Goal: Task Accomplishment & Management: Complete application form

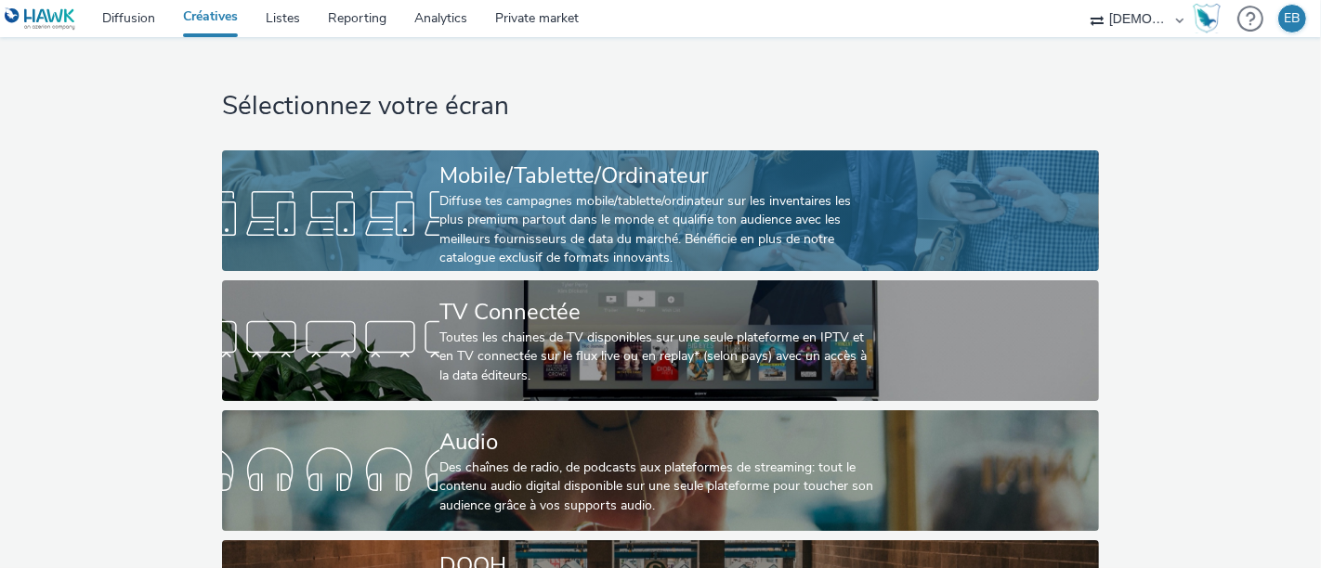
click at [640, 174] on div "Mobile/Tablette/Ordinateur" at bounding box center [656, 176] width 435 height 33
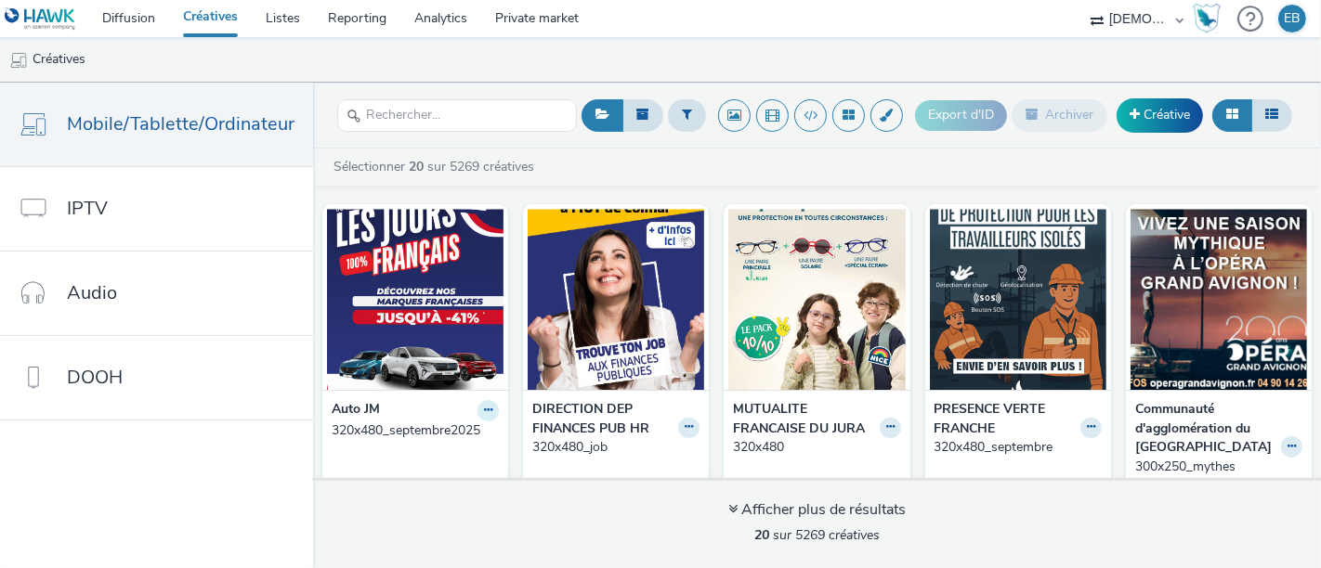
click at [499, 401] on button at bounding box center [487, 410] width 21 height 21
click at [1180, 136] on div "Export d'ID Archiver Créative" at bounding box center [1106, 116] width 382 height 46
click at [1159, 127] on link "Créative" at bounding box center [1159, 114] width 86 height 33
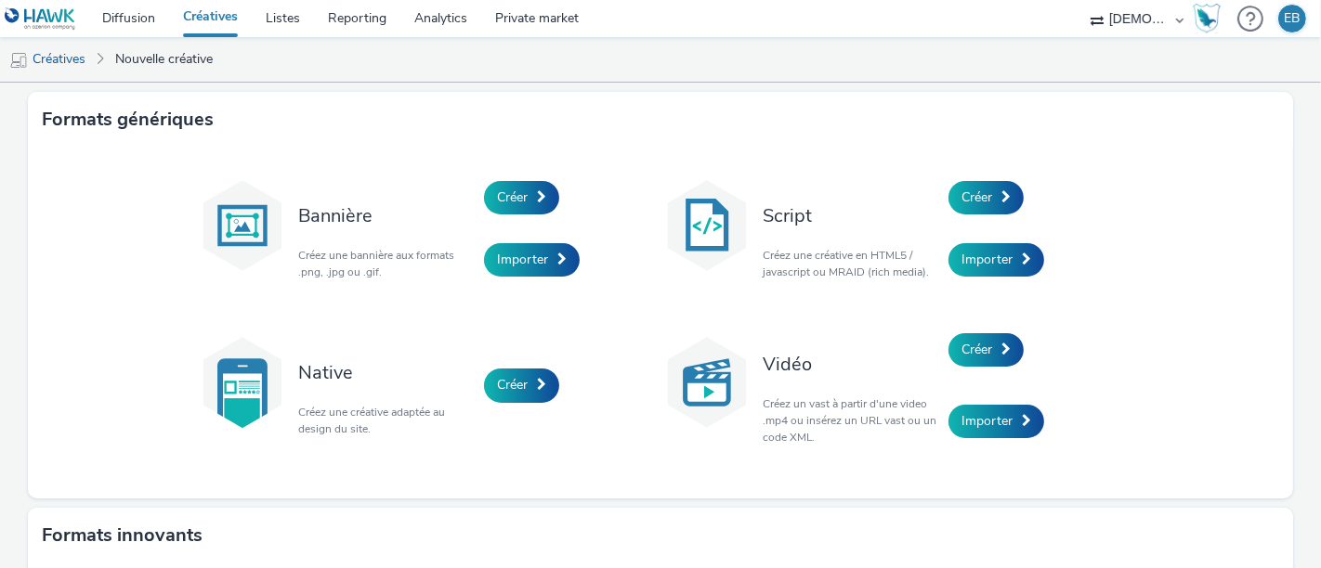
click at [986, 177] on div "Créer" at bounding box center [1036, 197] width 176 height 63
click at [990, 187] on link "Créer" at bounding box center [985, 197] width 75 height 33
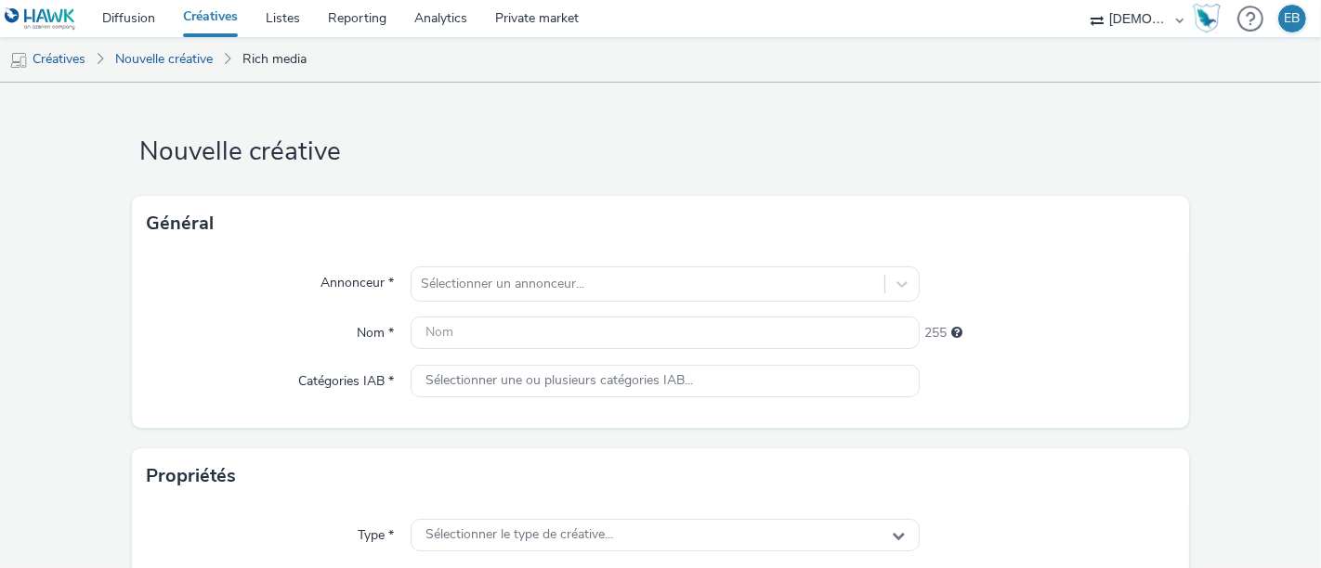
click at [647, 258] on div "Annonceur * Sélectionner un annonceur... Nom * 255 Catégories IAB * Sélectionne…" at bounding box center [660, 340] width 1057 height 176
click at [647, 275] on div "Sélectionner un annonceur..." at bounding box center [665, 284] width 509 height 35
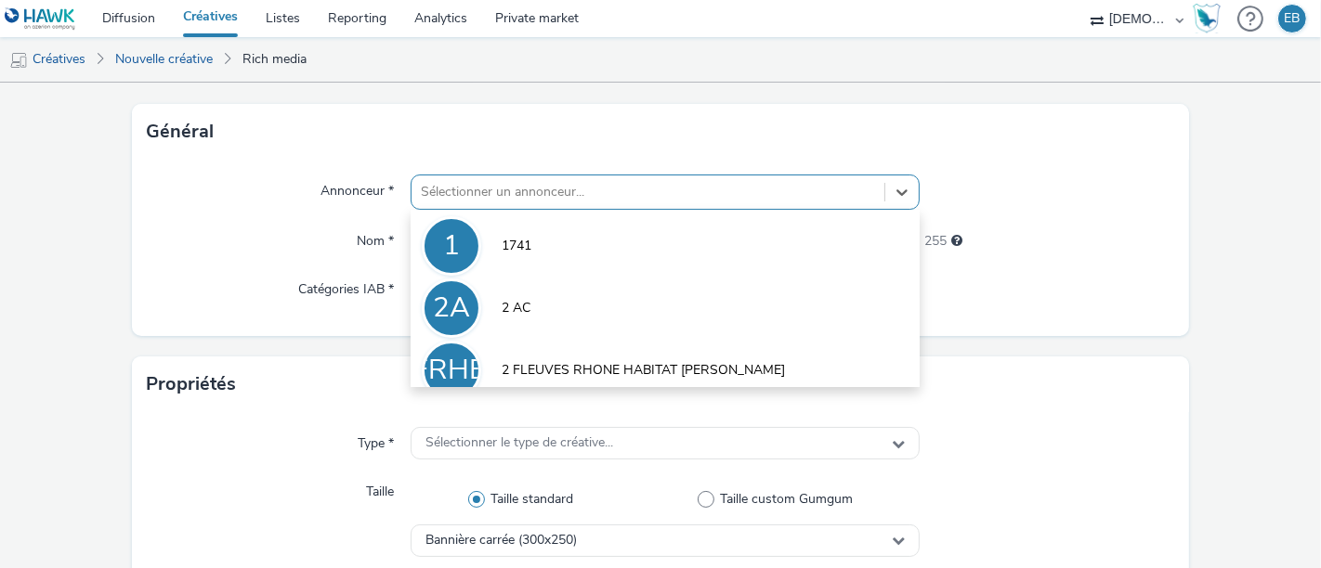
scroll to position [100, 0]
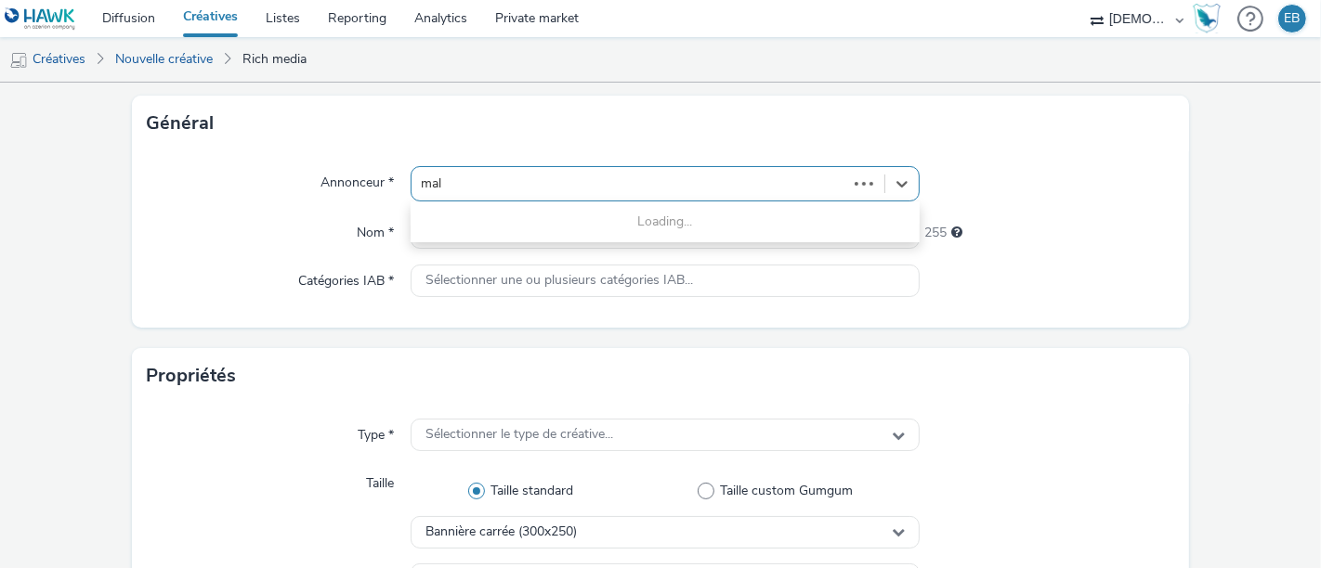
type input "malr"
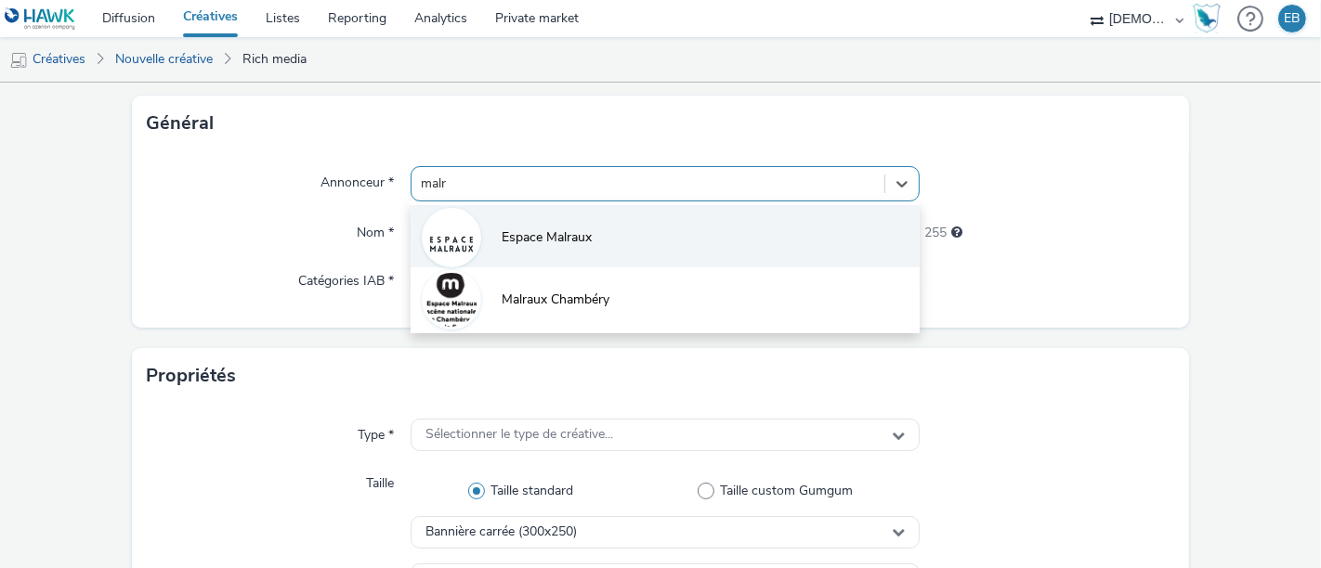
click at [606, 250] on li "Espace Malraux" at bounding box center [665, 236] width 509 height 62
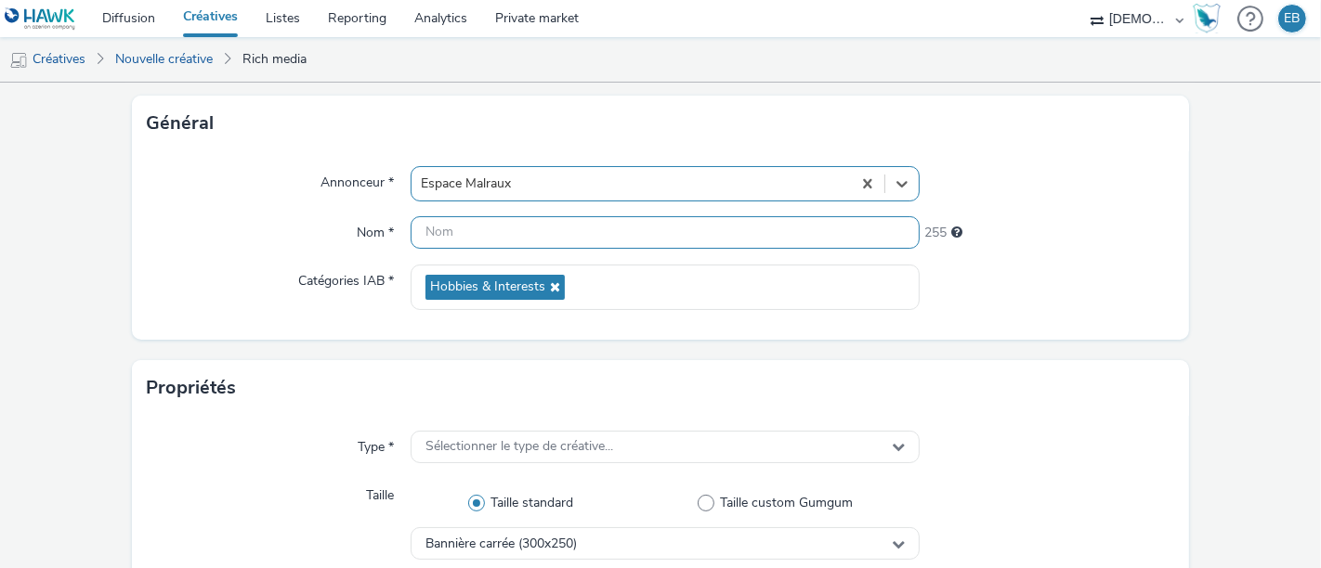
click at [565, 230] on input "text" at bounding box center [665, 232] width 509 height 33
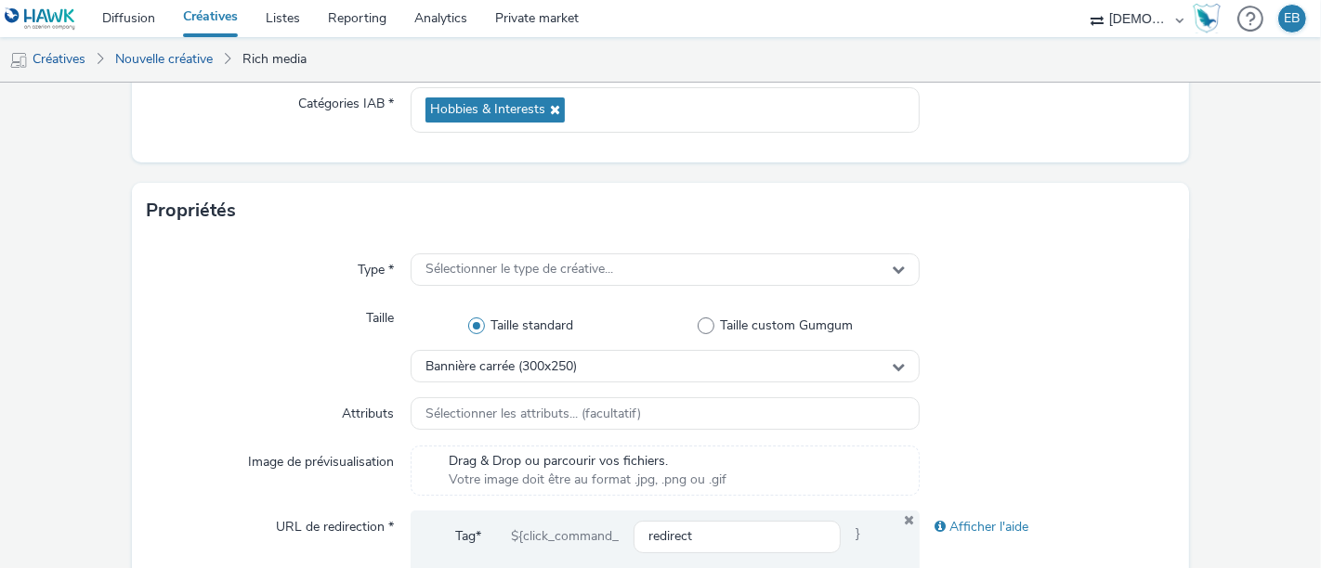
scroll to position [280, 0]
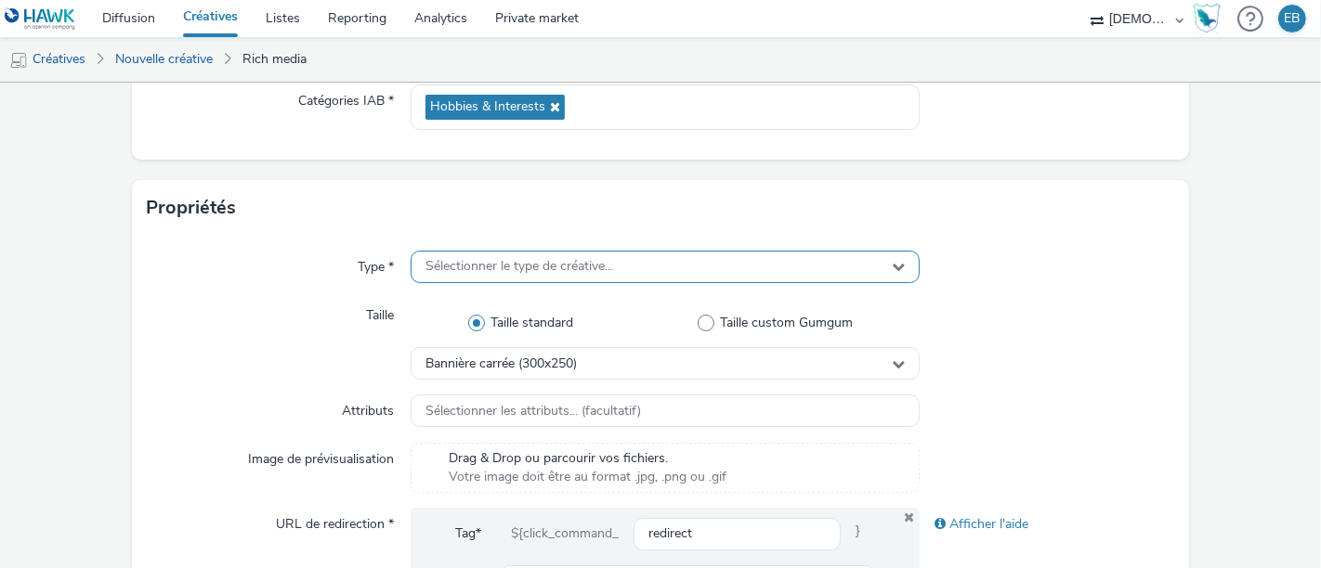
type input "320x480_Theatre"
click at [556, 259] on span "Sélectionner le type de créative..." at bounding box center [519, 267] width 188 height 16
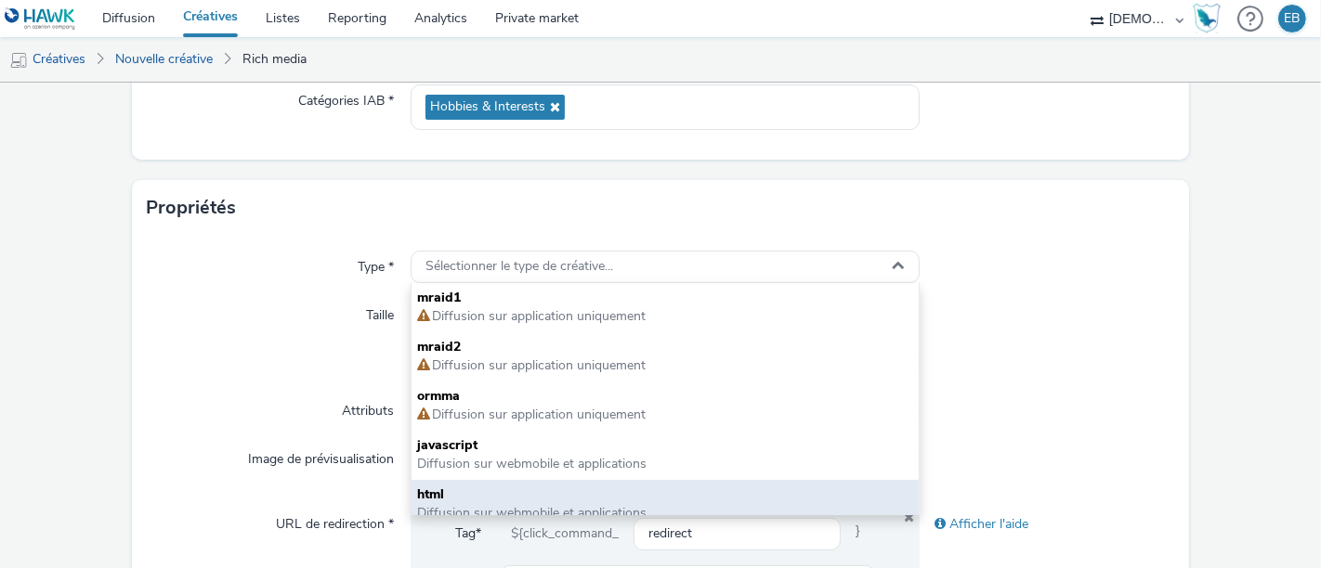
click at [528, 488] on span "html" at bounding box center [665, 495] width 496 height 19
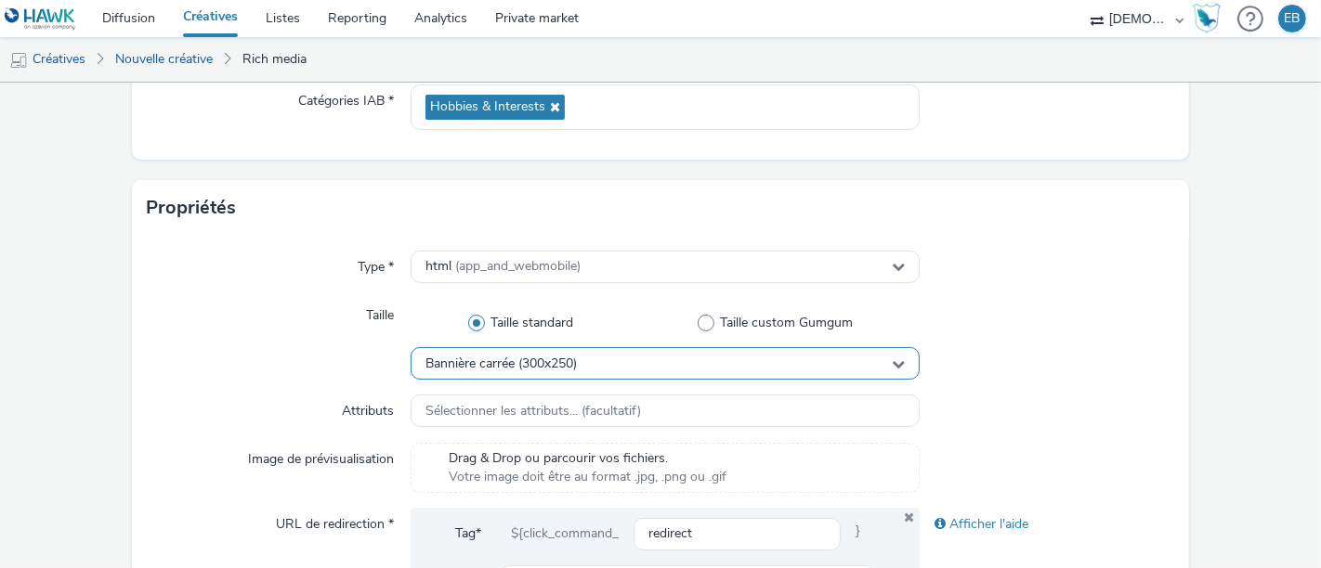
click at [613, 375] on div "Bannière carrée (300x250)" at bounding box center [665, 363] width 509 height 33
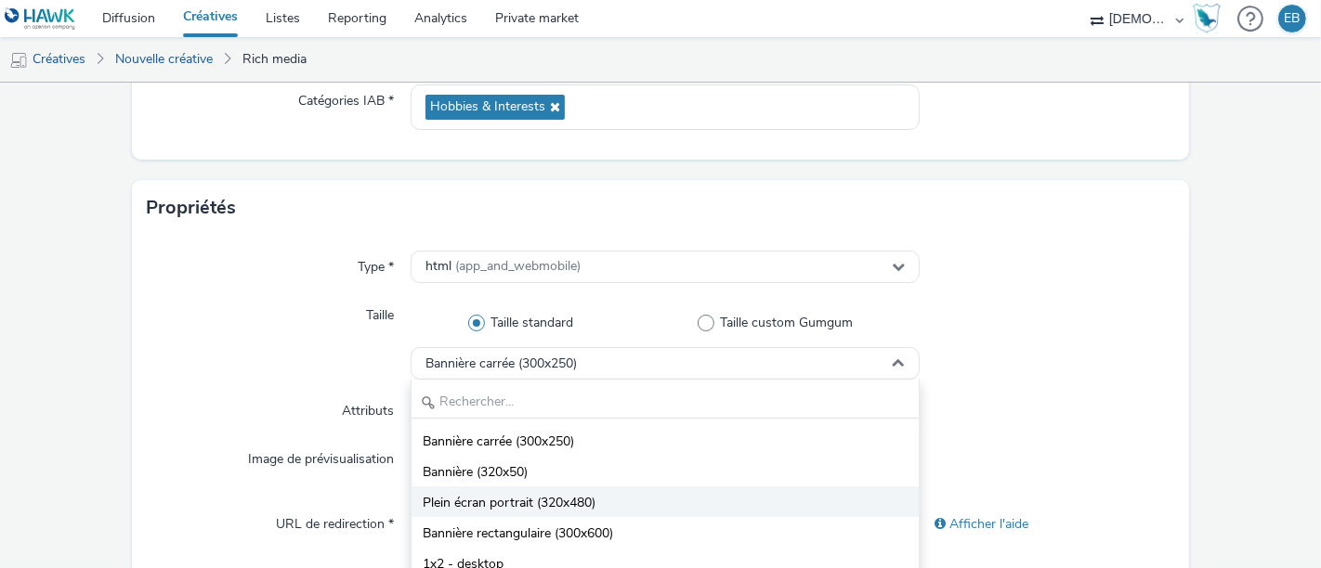
click at [482, 496] on span "Plein écran portrait (320x480)" at bounding box center [509, 503] width 173 height 19
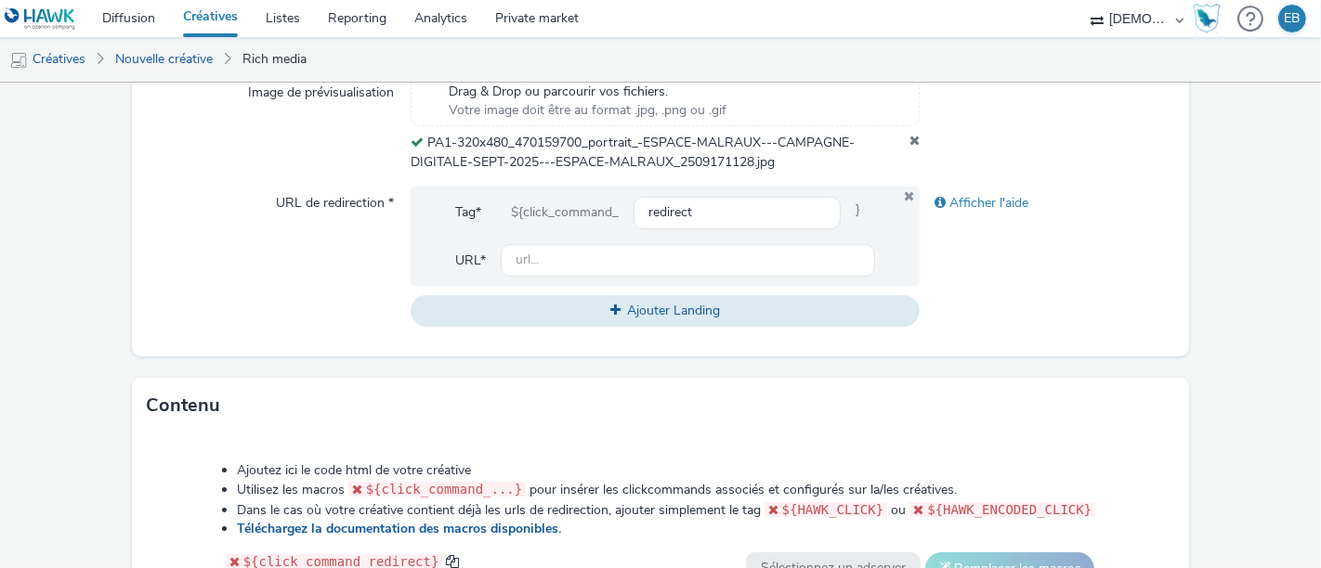
scroll to position [648, 0]
click at [617, 255] on input "text" at bounding box center [688, 259] width 374 height 33
paste input "https://www.malrauxchambery.fr/?utm_source=LDL&utm_campaign=470159600&utm_mediu…"
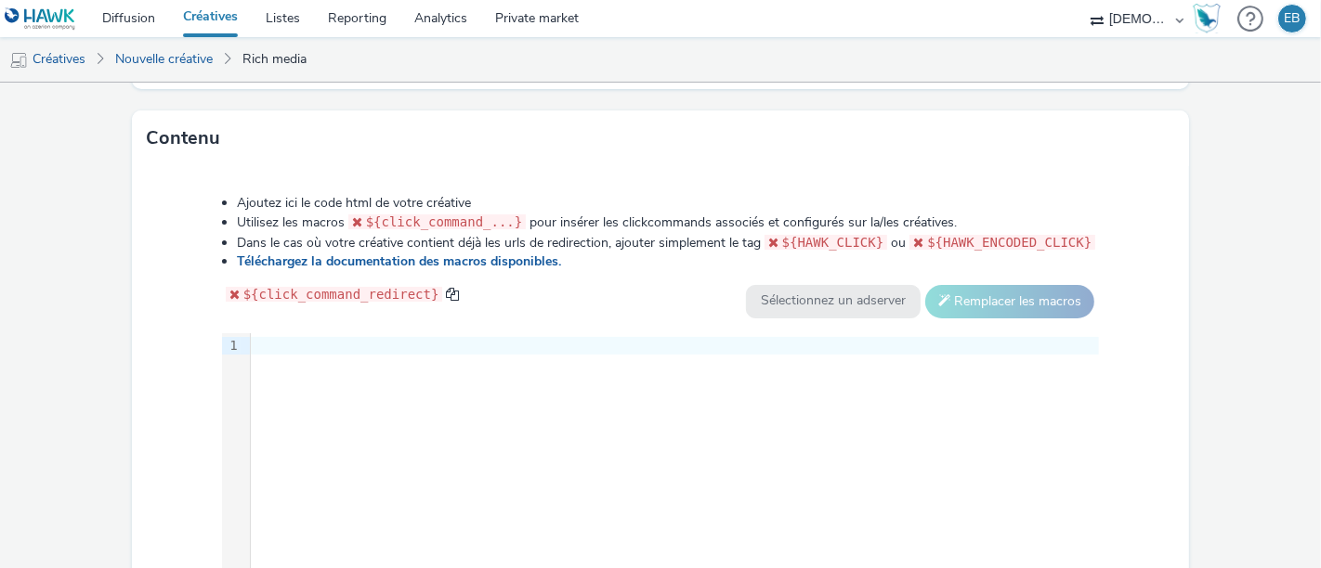
type input "https://www.malrauxchambery.fr/?utm_source=LDL&utm_campaign=470159600&utm_mediu…"
drag, startPoint x: 247, startPoint y: 0, endPoint x: 190, endPoint y: 19, distance: 59.6
click at [580, 337] on div at bounding box center [675, 346] width 848 height 19
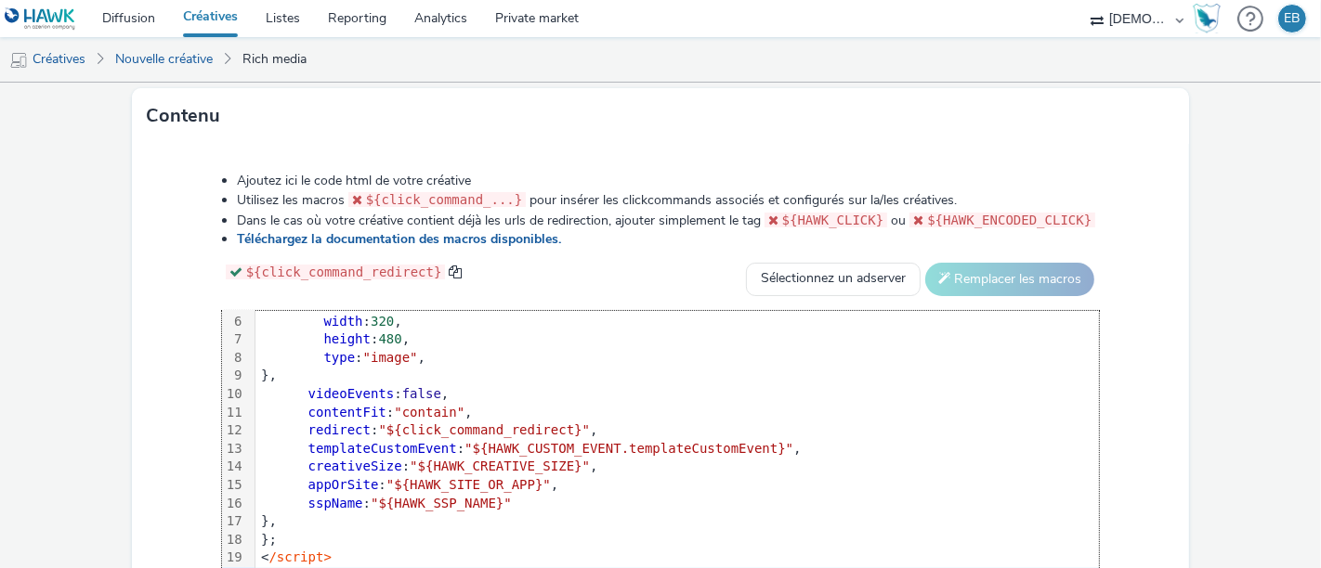
scroll to position [1078, 0]
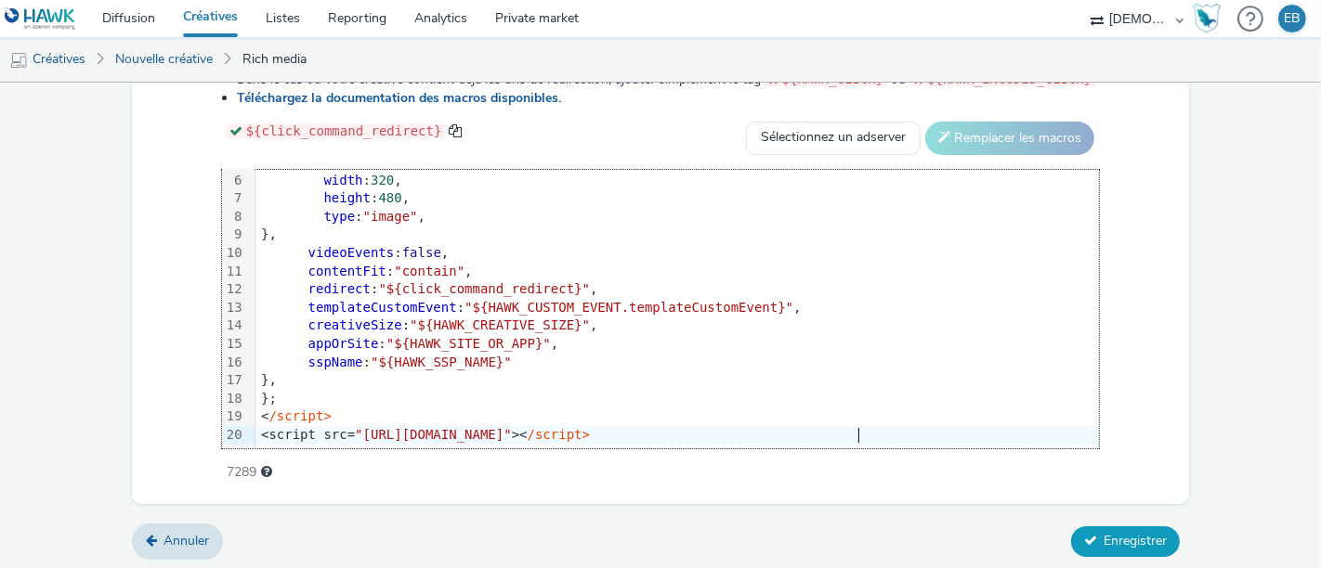
click at [1129, 527] on button "Enregistrer" at bounding box center [1125, 542] width 109 height 30
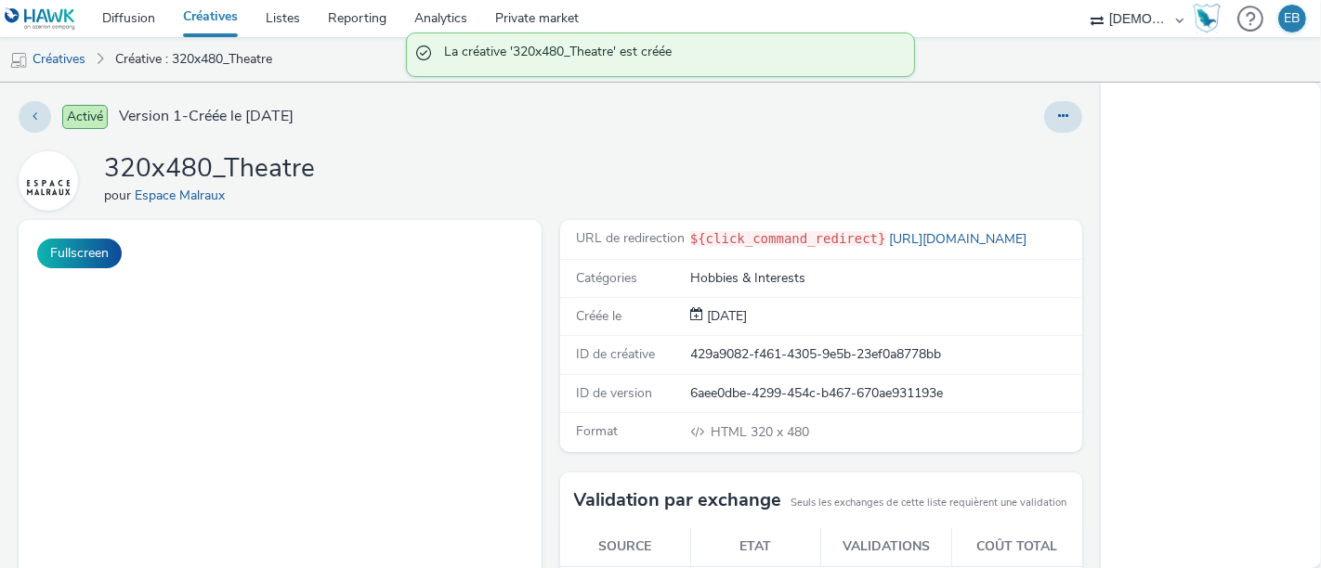
click at [999, 107] on div at bounding box center [869, 117] width 425 height 32
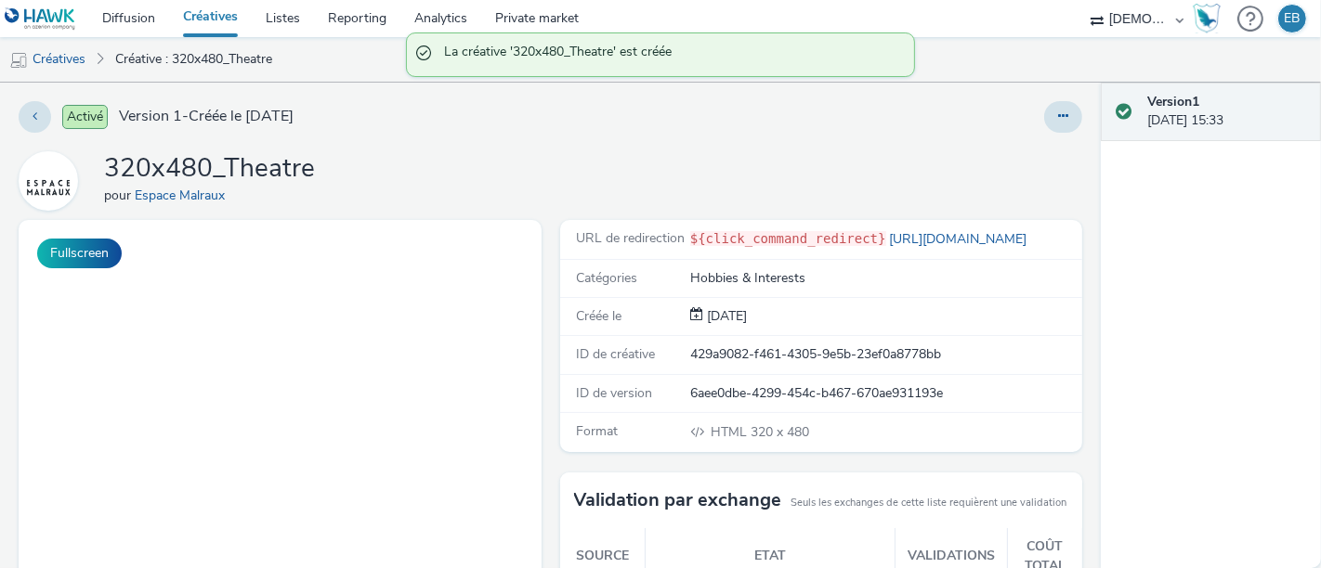
click at [1082, 124] on div "Activé Version 1 - Créée le 17 septembre 2025 320x480_Theatre pour Espace Malra…" at bounding box center [550, 326] width 1101 height 486
click at [1058, 119] on icon at bounding box center [1063, 116] width 10 height 13
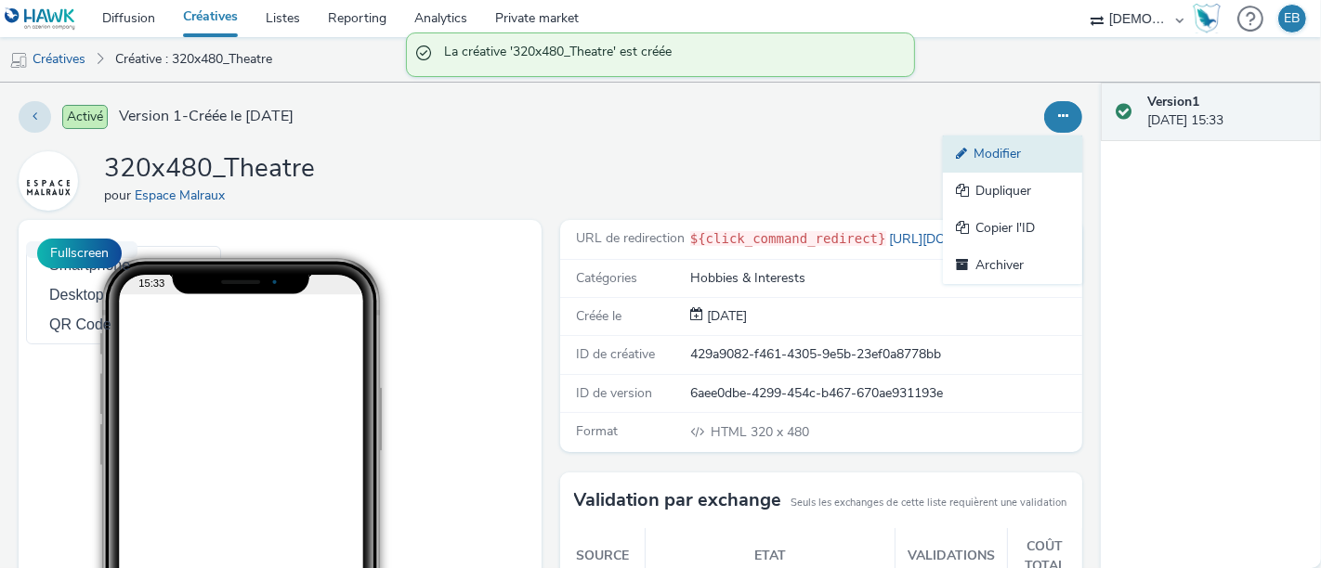
click at [976, 141] on link "Modifier" at bounding box center [1012, 154] width 139 height 37
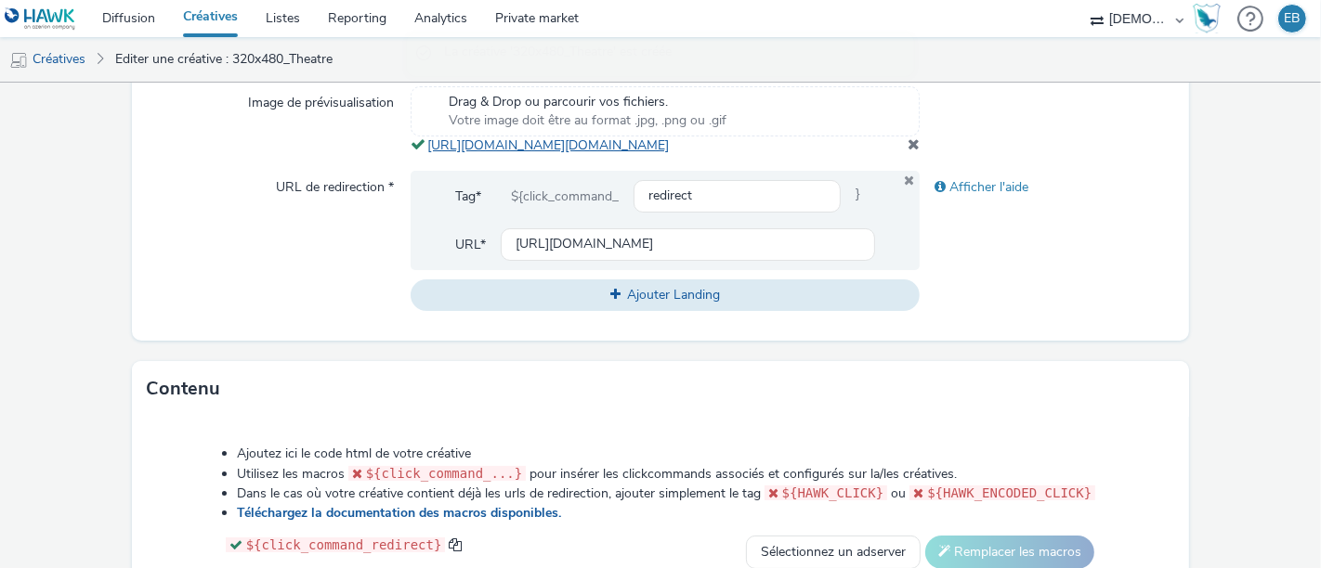
scroll to position [636, 0]
drag, startPoint x: 858, startPoint y: 186, endPoint x: 413, endPoint y: 144, distance: 446.9
click at [413, 144] on div "Drag & Drop ou parcourir vos fichiers. Votre image doit être au format .jpg, .p…" at bounding box center [665, 121] width 509 height 69
copy span "https://tabmo-cdn.s3.eu-west-1.amazonaws.com/hawk.tabmo.io/organizations/38dc92…"
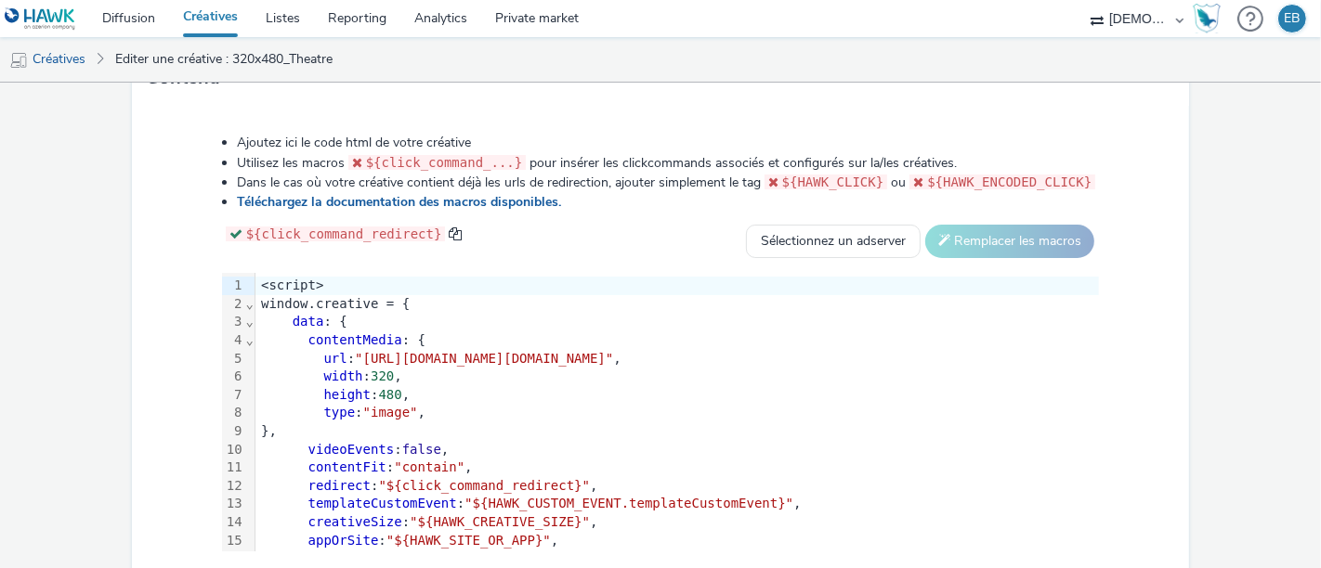
scroll to position [955, 0]
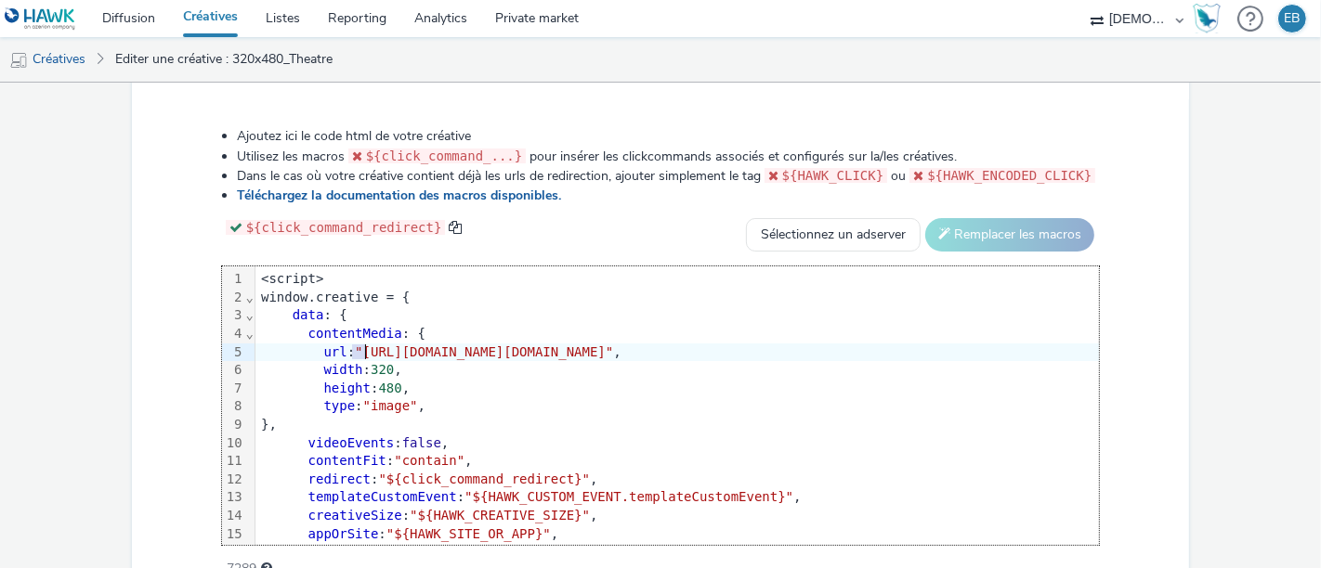
drag, startPoint x: 346, startPoint y: 383, endPoint x: 356, endPoint y: 378, distance: 11.2
click at [356, 359] on span ""[URL][DOMAIN_NAME][DOMAIN_NAME]"" at bounding box center [484, 352] width 258 height 15
click at [355, 359] on span ""[URL][DOMAIN_NAME][DOMAIN_NAME]"" at bounding box center [484, 352] width 258 height 15
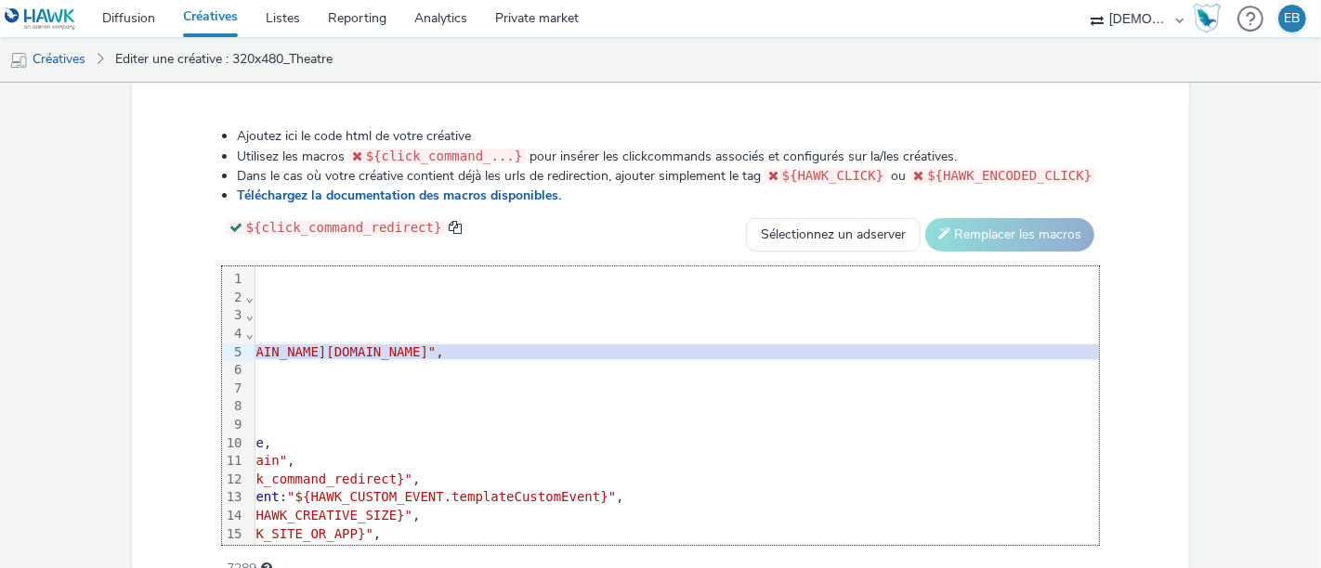
scroll to position [0, 424]
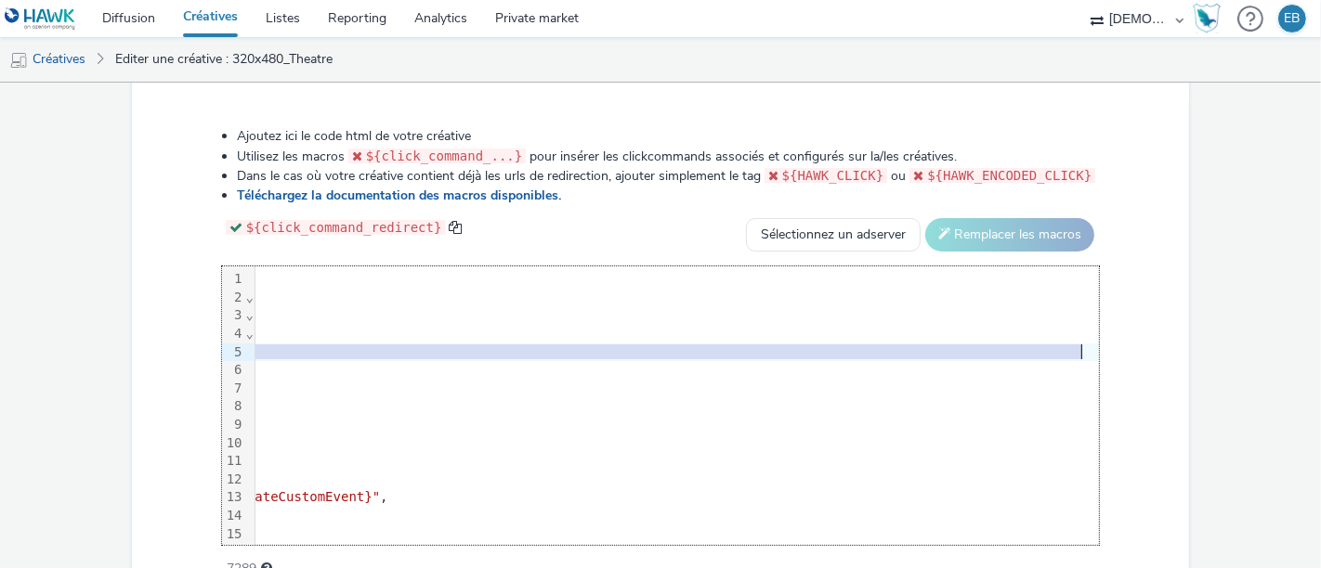
drag, startPoint x: 350, startPoint y: 380, endPoint x: 1057, endPoint y: 392, distance: 706.9
click at [200, 359] on span ""[URL][DOMAIN_NAME][DOMAIN_NAME]"" at bounding box center [70, 352] width 258 height 15
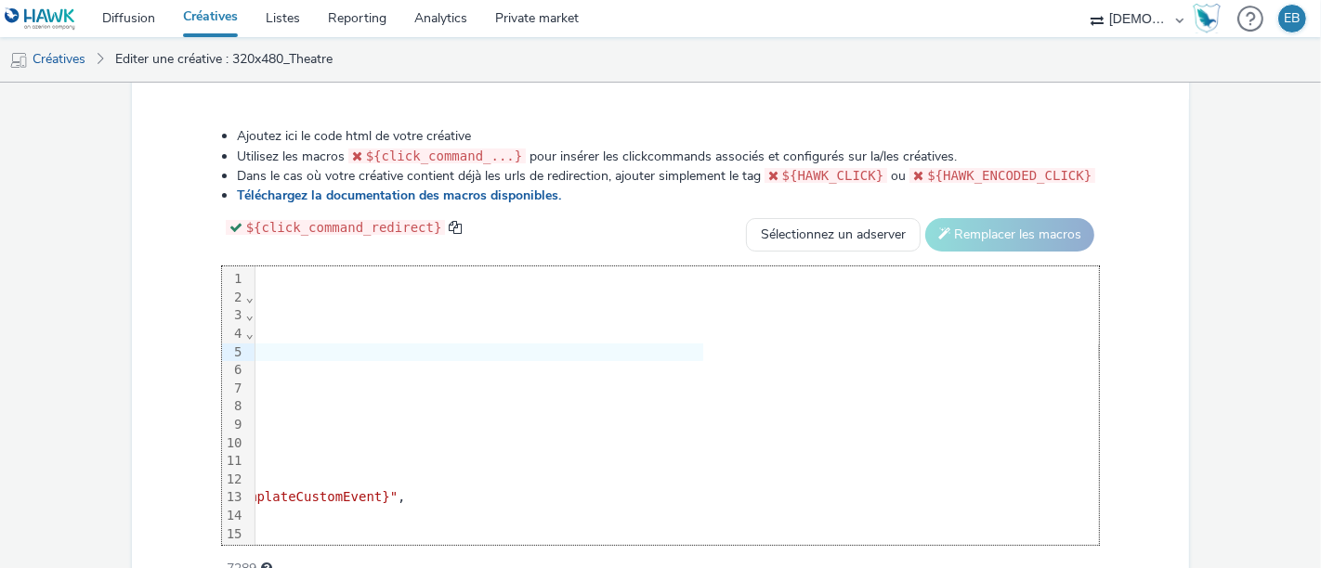
scroll to position [1090, 0]
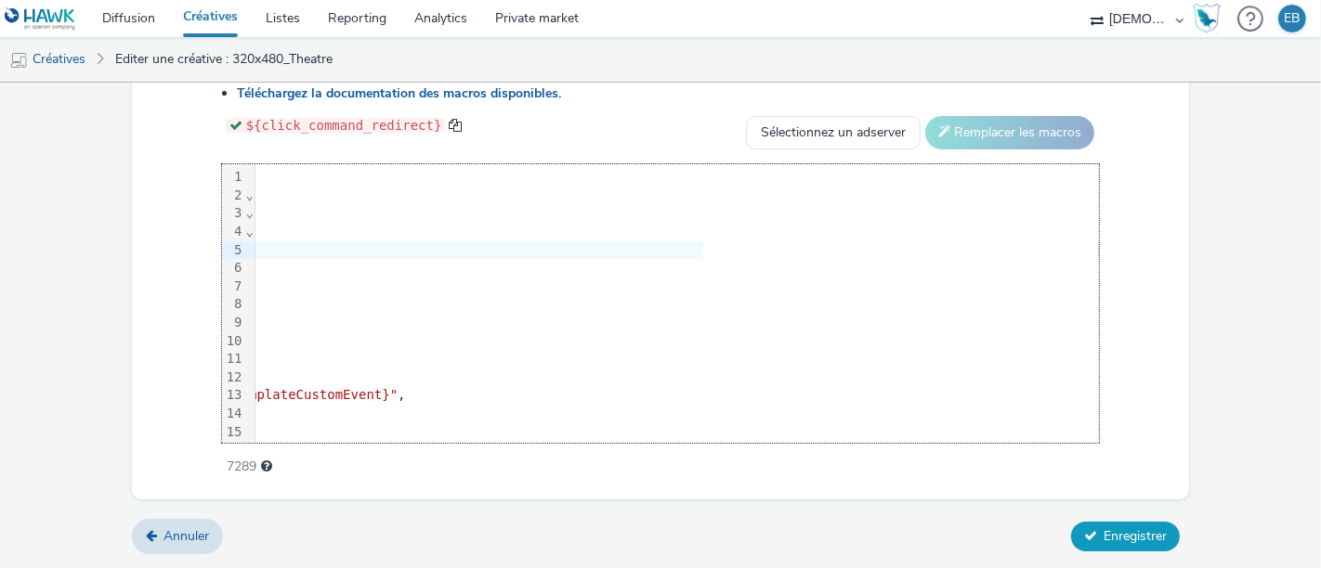
click at [1112, 531] on span "Enregistrer" at bounding box center [1134, 537] width 63 height 18
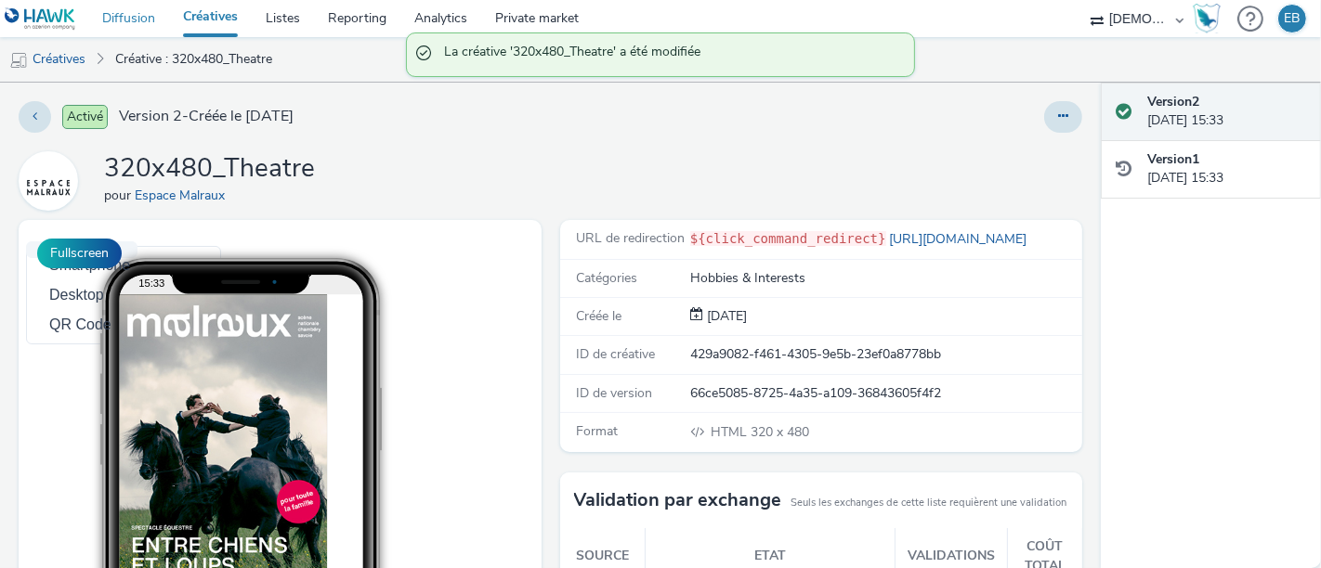
click at [127, 16] on link "Diffusion" at bounding box center [128, 18] width 81 height 37
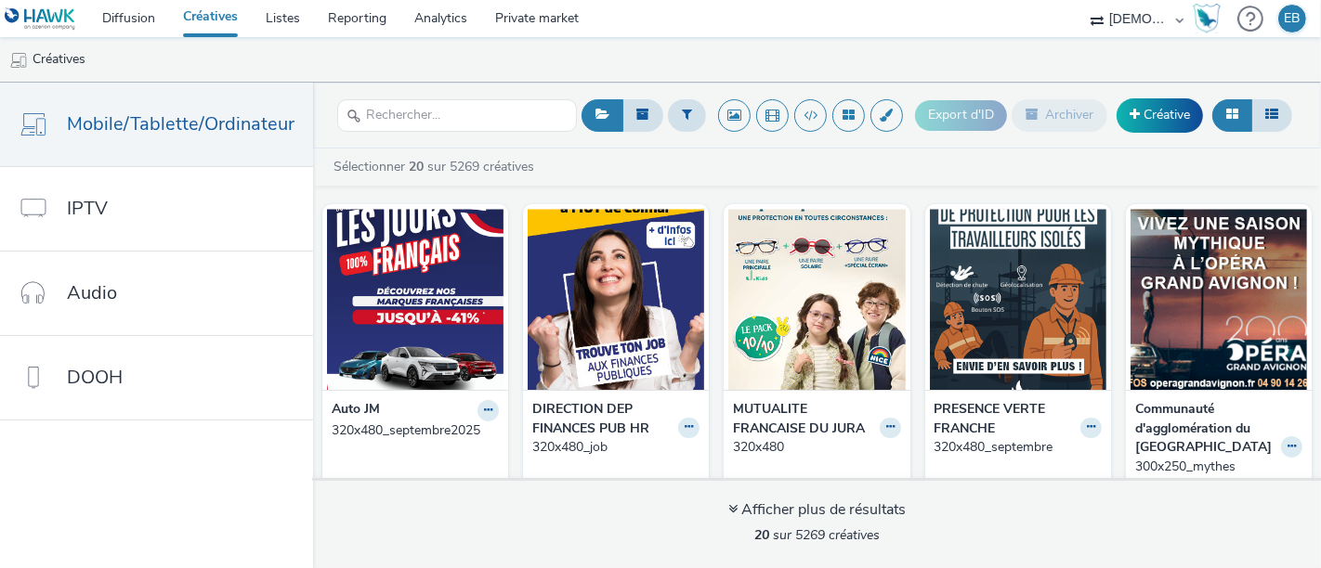
click at [699, 418] on div at bounding box center [688, 428] width 21 height 21
click at [699, 429] on button at bounding box center [688, 428] width 21 height 21
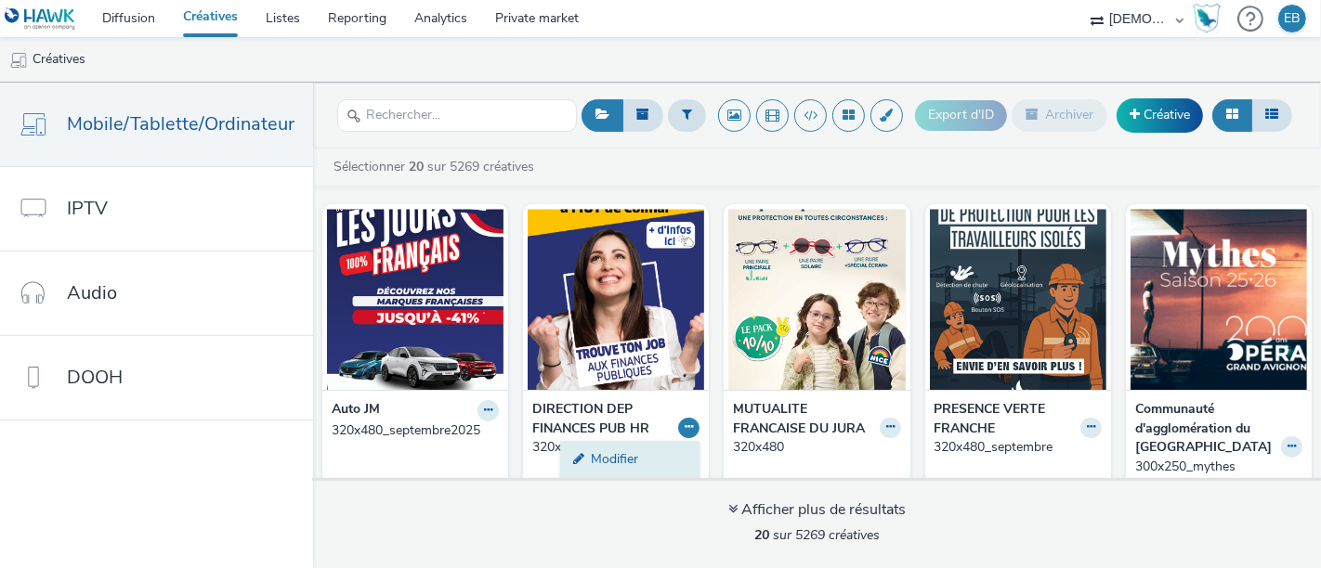
click at [699, 447] on link "Modifier" at bounding box center [629, 459] width 139 height 37
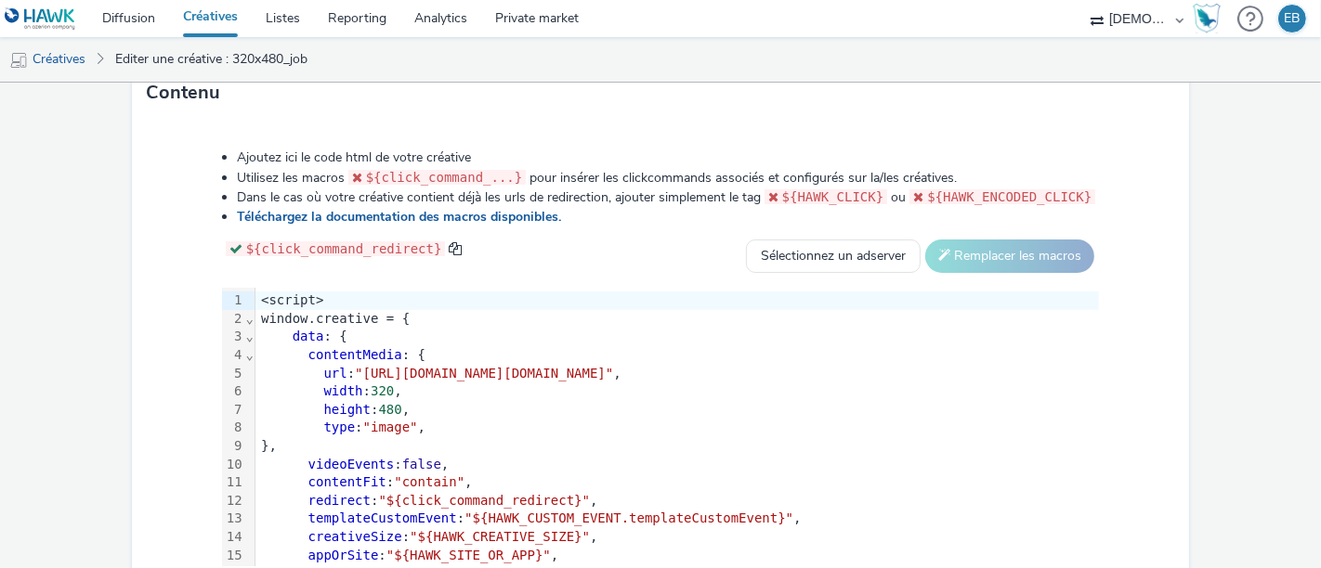
scroll to position [998, 0]
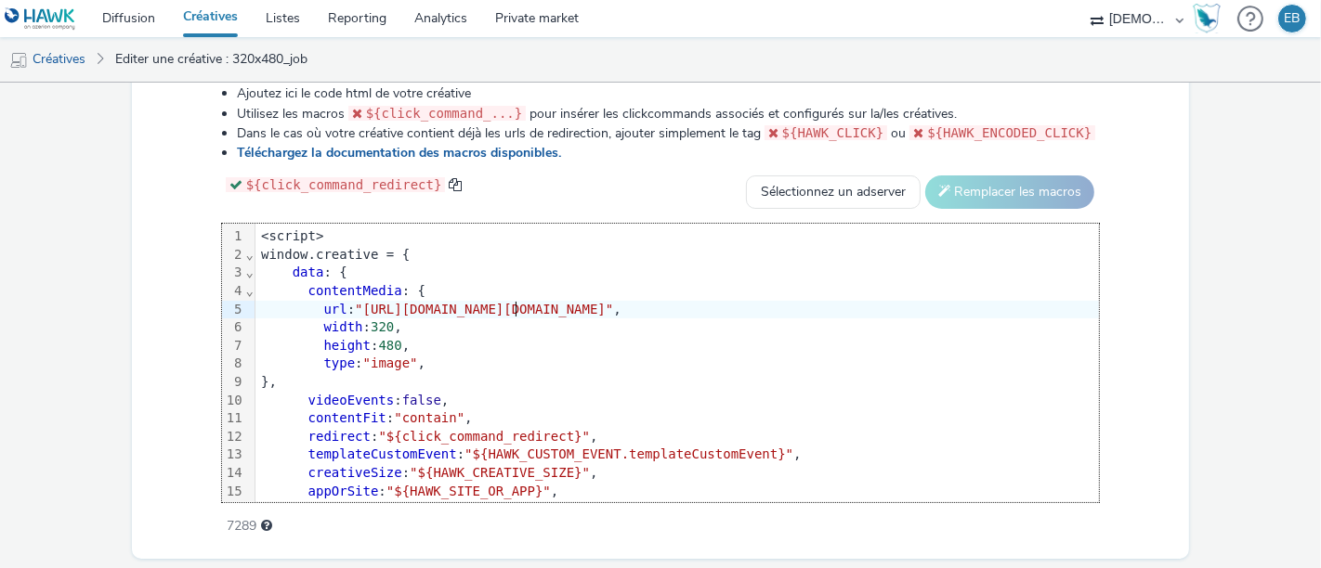
click at [503, 317] on span ""[URL][DOMAIN_NAME][DOMAIN_NAME]"" at bounding box center [484, 309] width 258 height 15
copy div "<script> window.creative = { data : { contentMedia : { url : "[URL][DOMAIN_NAME…"
